Goal: Check status: Check status

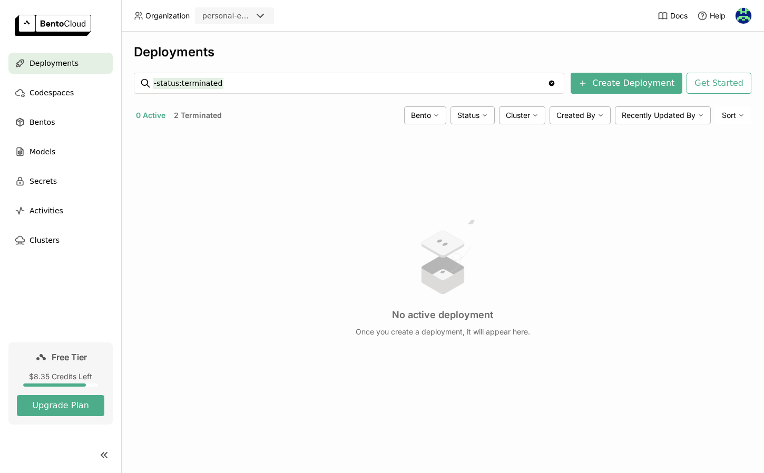
click at [210, 114] on button "2 Terminated" at bounding box center [198, 116] width 52 height 14
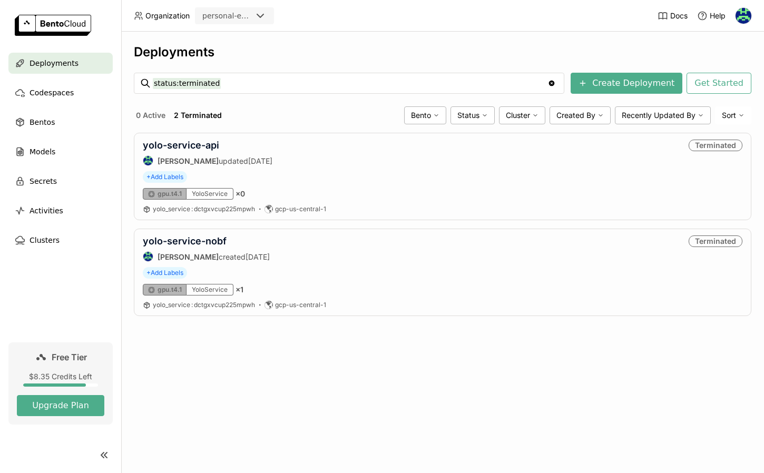
click at [151, 115] on button "0 Active" at bounding box center [151, 116] width 34 height 14
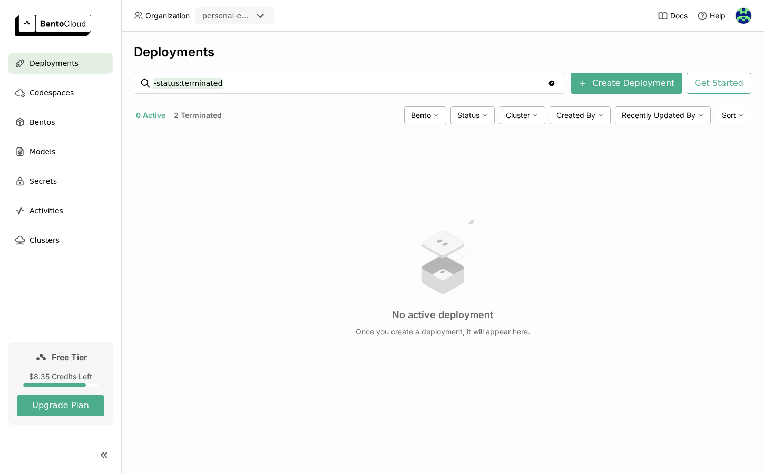
click at [202, 137] on div "No active deployment Once you create a deployment, it will appear here." at bounding box center [443, 277] width 618 height 288
click at [205, 119] on button "2 Terminated" at bounding box center [198, 116] width 52 height 14
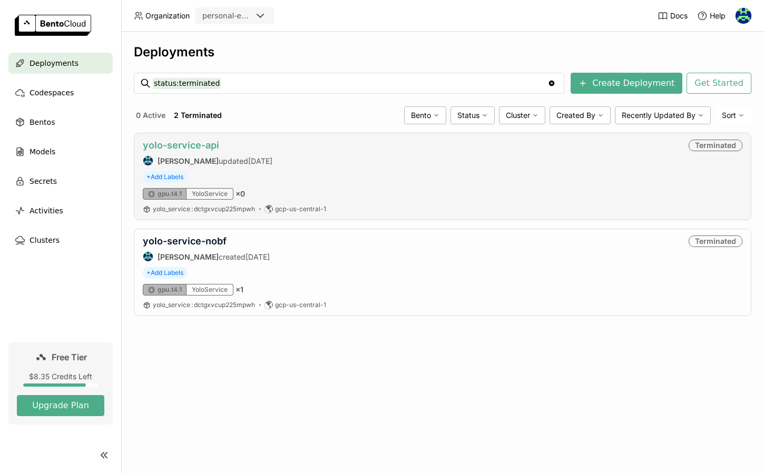
click at [186, 146] on link "yolo-service-api" at bounding box center [181, 145] width 76 height 11
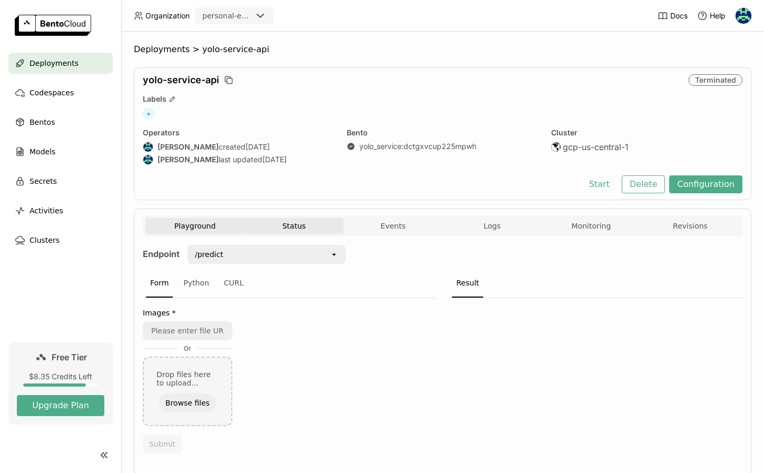
click at [309, 224] on button "Status" at bounding box center [294, 226] width 99 height 16
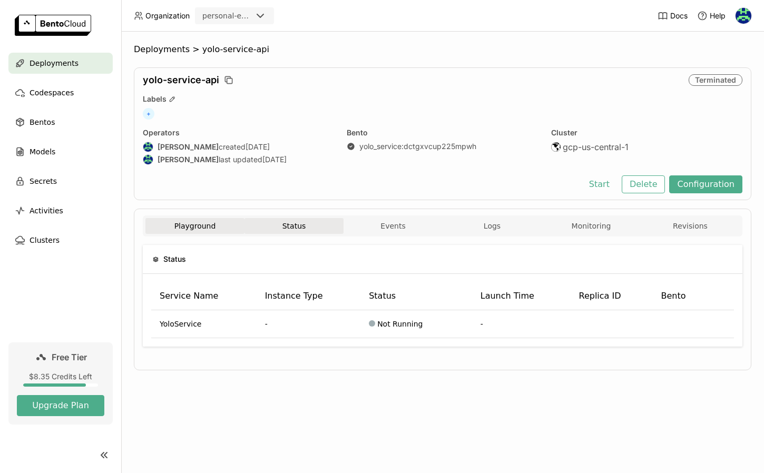
click at [206, 227] on button "Playground" at bounding box center [195, 226] width 99 height 16
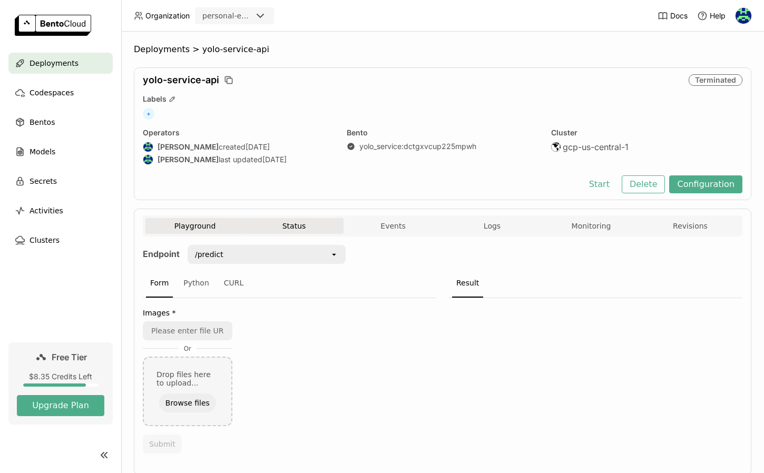
click at [275, 225] on button "Status" at bounding box center [294, 226] width 99 height 16
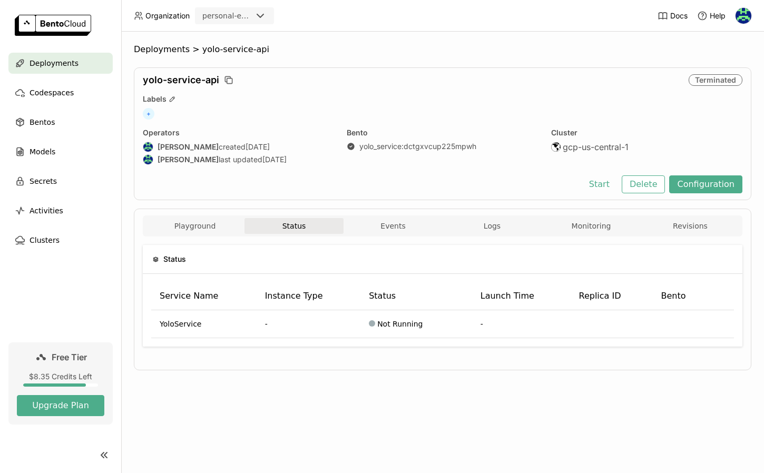
click at [392, 215] on div "Playground Status Events Logs Monitoring Revisions Endpoint /predict open Form …" at bounding box center [443, 290] width 618 height 162
click at [196, 215] on div "Playground Status Events Logs Monitoring Revisions Endpoint /predict open Form …" at bounding box center [443, 290] width 618 height 162
click at [189, 225] on button "Playground" at bounding box center [195, 226] width 99 height 16
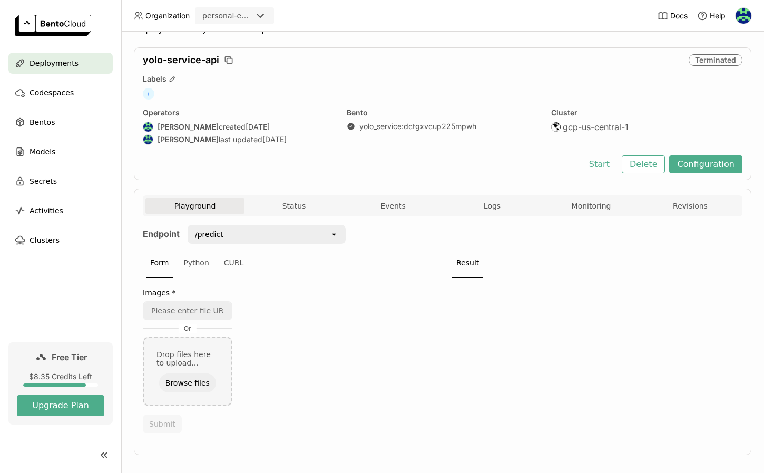
scroll to position [20, 0]
